Goal: Task Accomplishment & Management: Complete application form

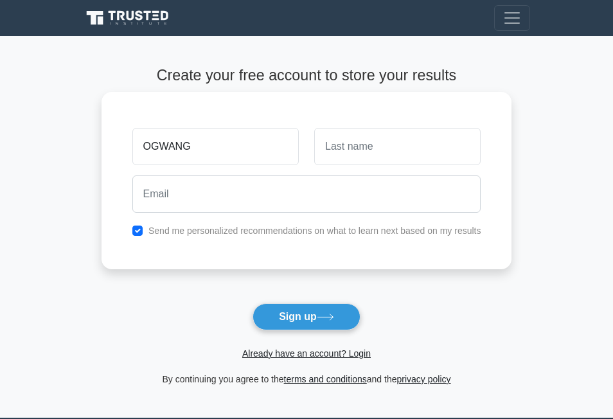
type input "OGWANG"
click at [376, 153] on input "text" at bounding box center [397, 146] width 166 height 37
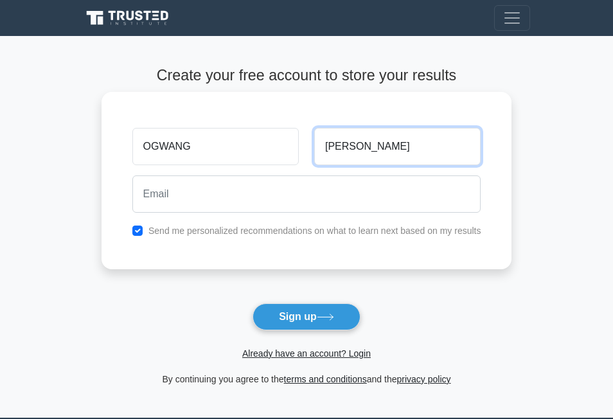
type input "[PERSON_NAME]"
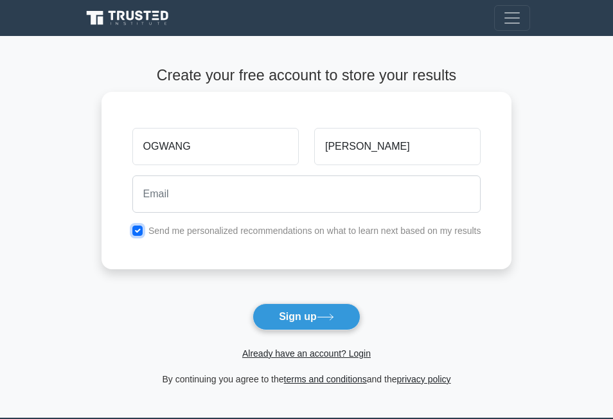
click at [135, 229] on input "checkbox" at bounding box center [137, 230] width 10 height 10
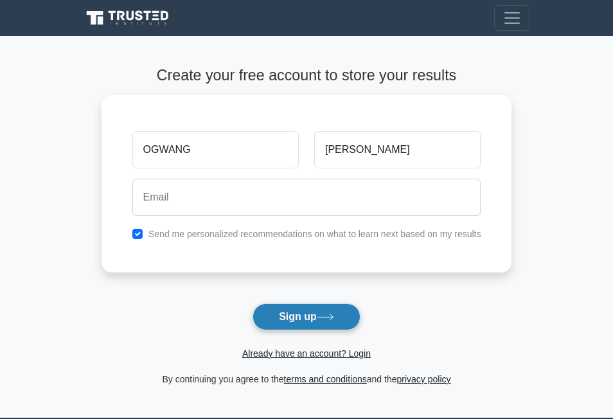
click at [334, 317] on icon at bounding box center [325, 317] width 17 height 7
click at [402, 272] on form "Create your free account to store your results [GEOGRAPHIC_DATA][PERSON_NAME] S…" at bounding box center [307, 227] width 411 height 320
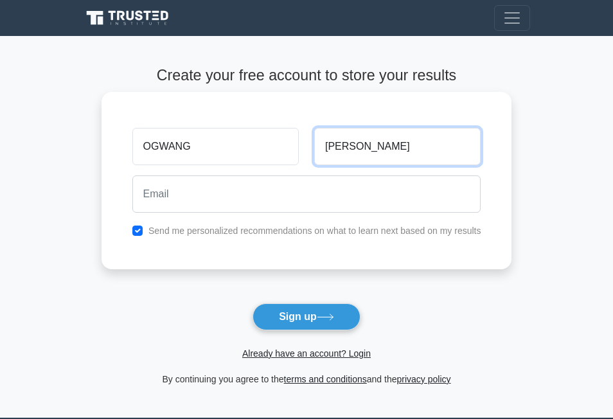
click at [422, 152] on input "[PERSON_NAME]" at bounding box center [397, 146] width 166 height 37
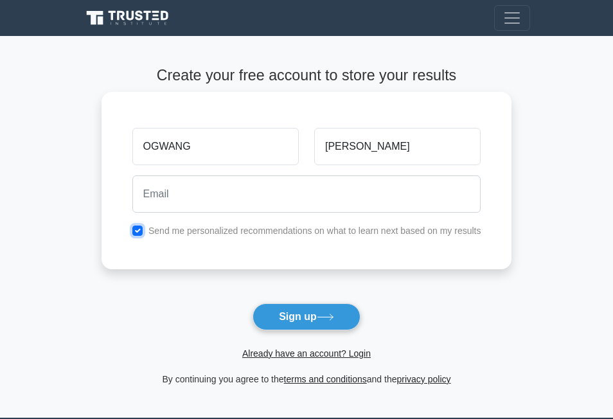
click at [138, 229] on input "checkbox" at bounding box center [137, 230] width 10 height 10
checkbox input "false"
